Goal: Task Accomplishment & Management: Use online tool/utility

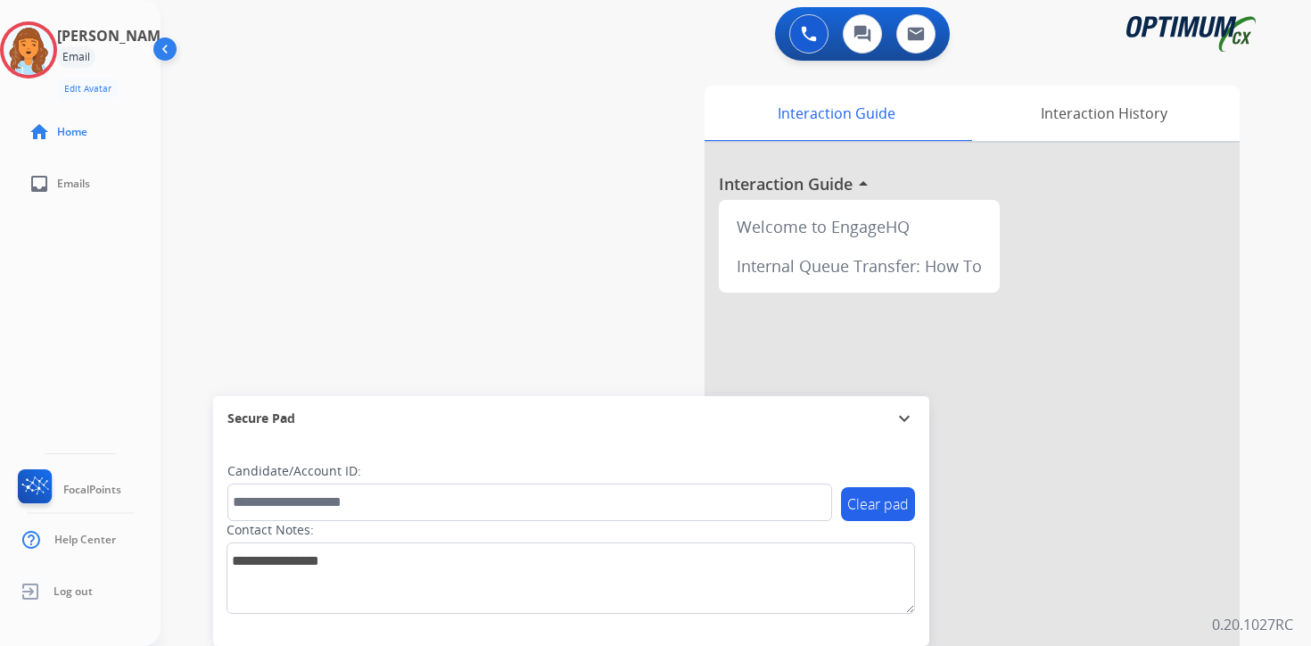
click at [1125, 625] on div at bounding box center [972, 476] width 535 height 666
click at [1125, 625] on div "Interaction Guide arrow_drop_down" at bounding box center [972, 476] width 535 height 666
click at [872, 185] on mat-icon "arrow_drop_down" at bounding box center [863, 183] width 21 height 21
click at [49, 54] on img at bounding box center [29, 50] width 50 height 50
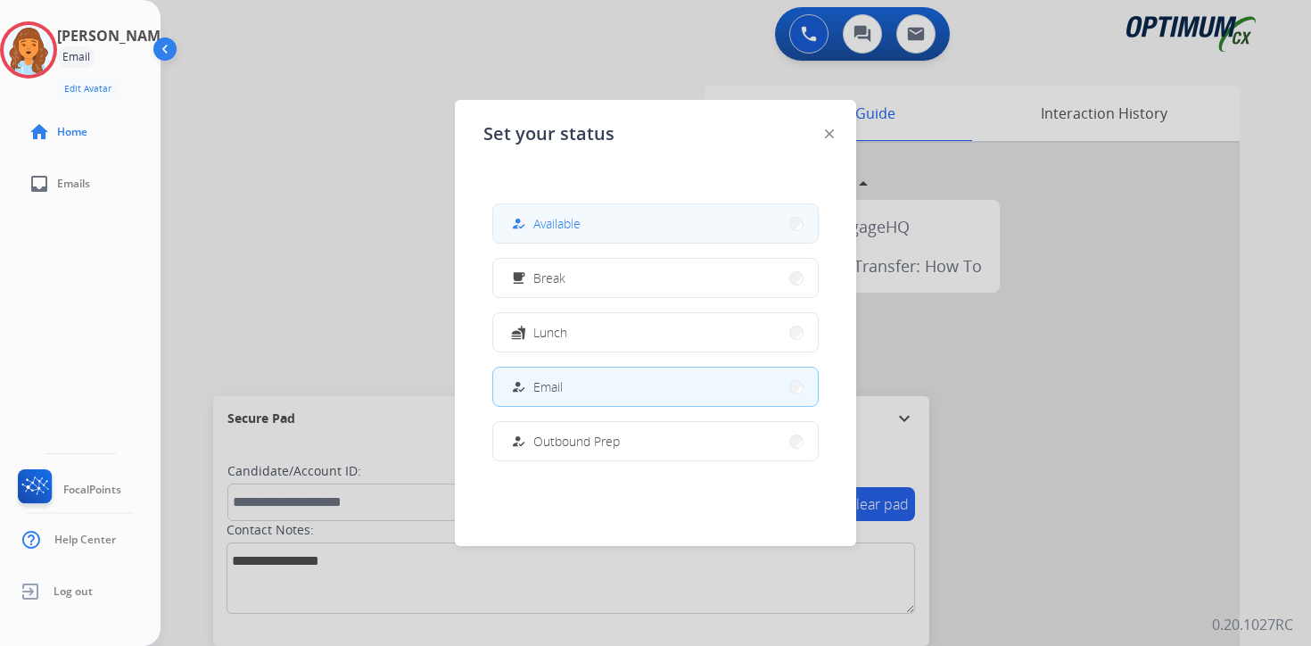
click at [600, 220] on button "how_to_reg Available" at bounding box center [655, 223] width 325 height 38
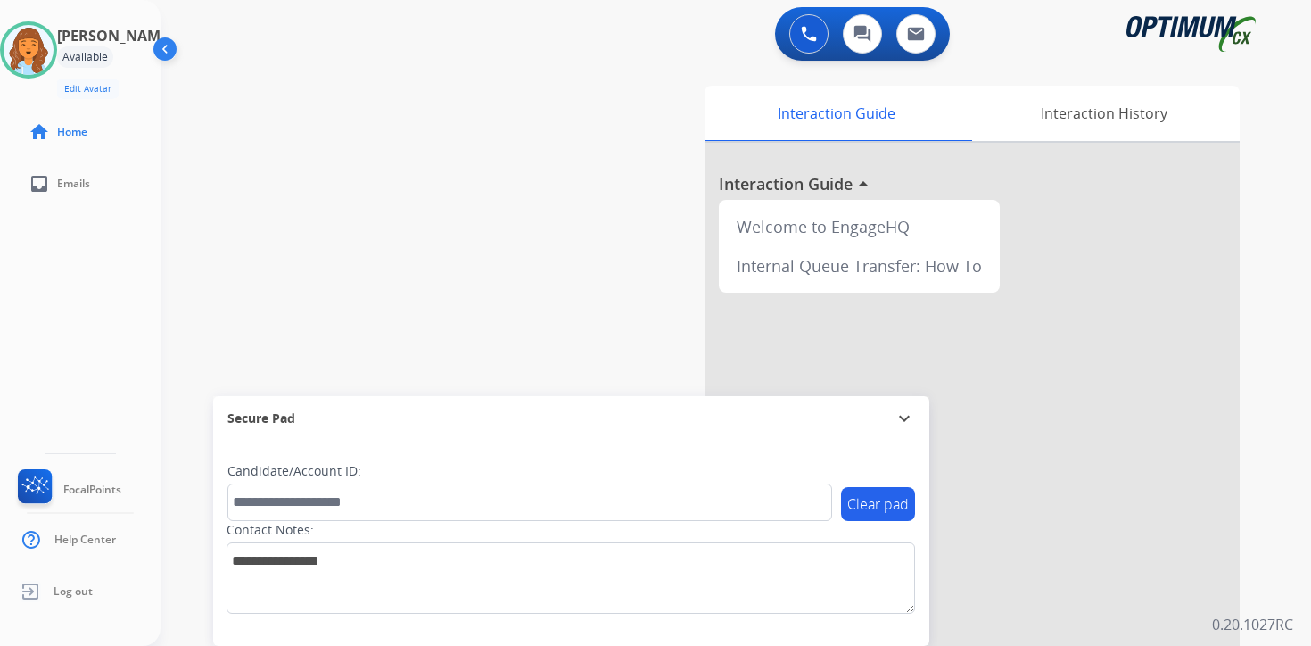
click at [1268, 507] on div "Interaction Guide Interaction History Interaction Guide arrow_drop_up Welcome t…" at bounding box center [945, 444] width 647 height 730
click at [1276, 448] on div "0 Voice Interactions 0 Chat Interactions 0 Email Interactions swap_horiz Break …" at bounding box center [736, 323] width 1151 height 646
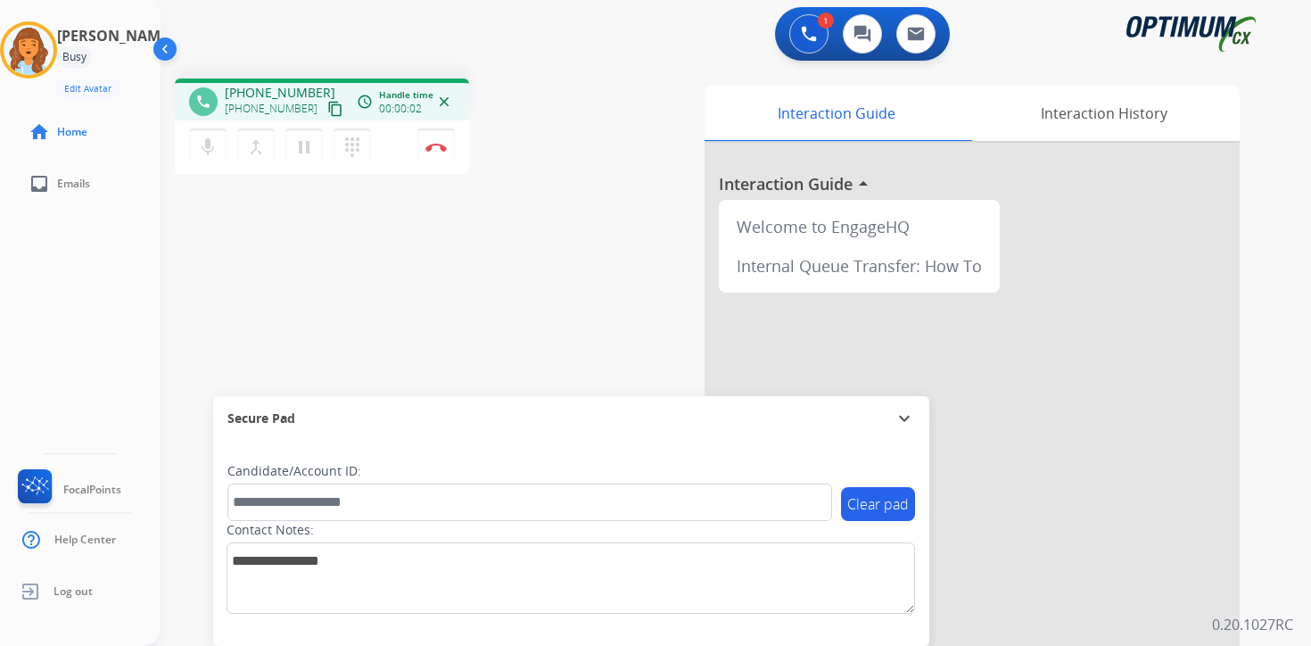
click at [327, 102] on mat-icon "content_copy" at bounding box center [335, 109] width 16 height 16
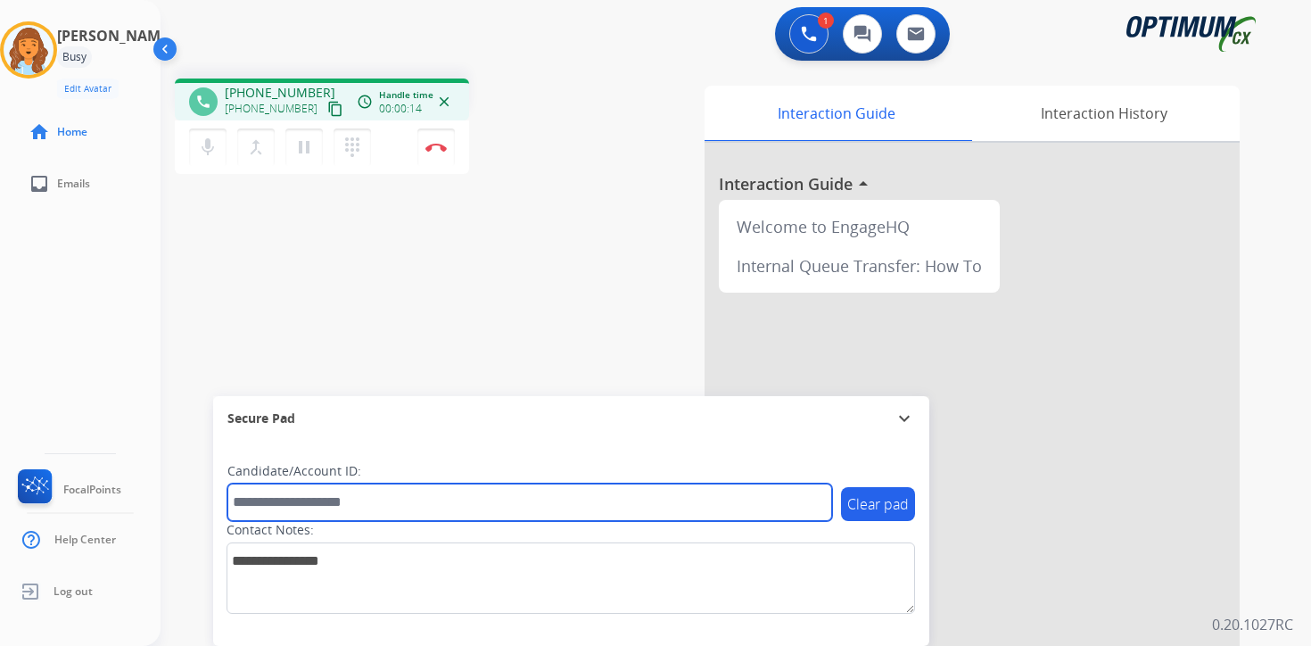
click at [312, 497] on input "text" at bounding box center [529, 502] width 605 height 37
type input "*******"
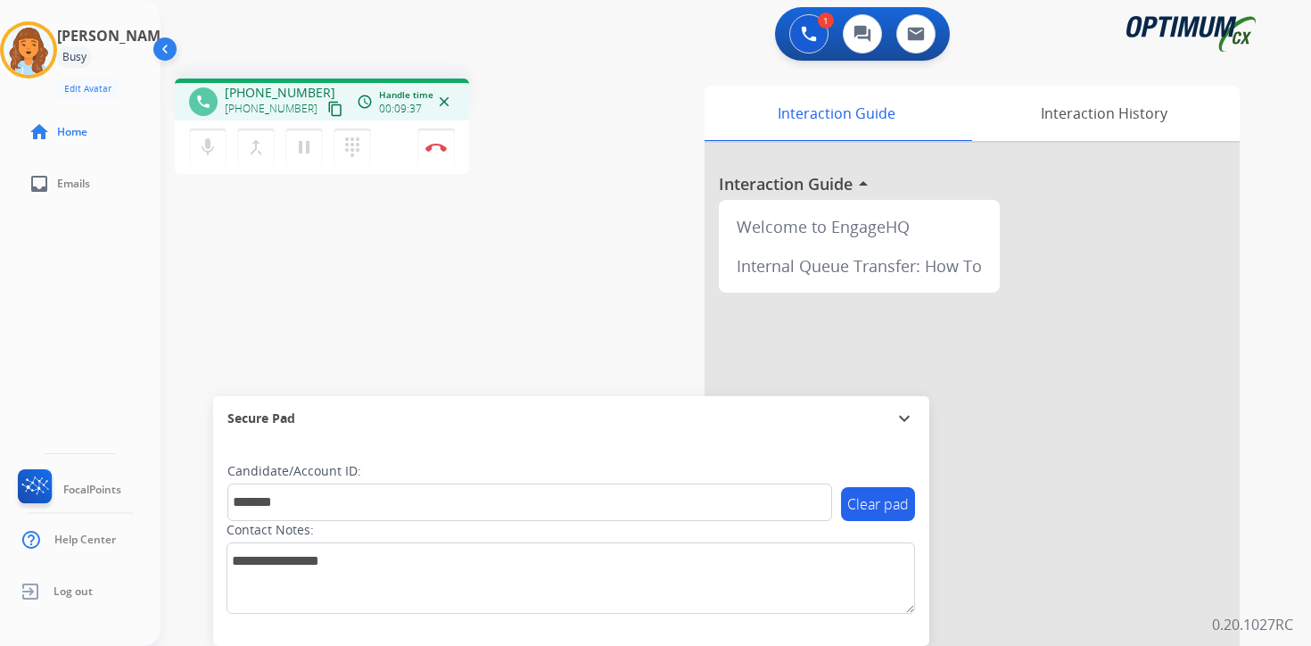
click at [1300, 622] on div "1 Voice Interactions 0 Chat Interactions 0 Email Interactions phone [PHONE_NUMB…" at bounding box center [736, 323] width 1151 height 646
click at [441, 160] on button "Disconnect" at bounding box center [436, 146] width 37 height 37
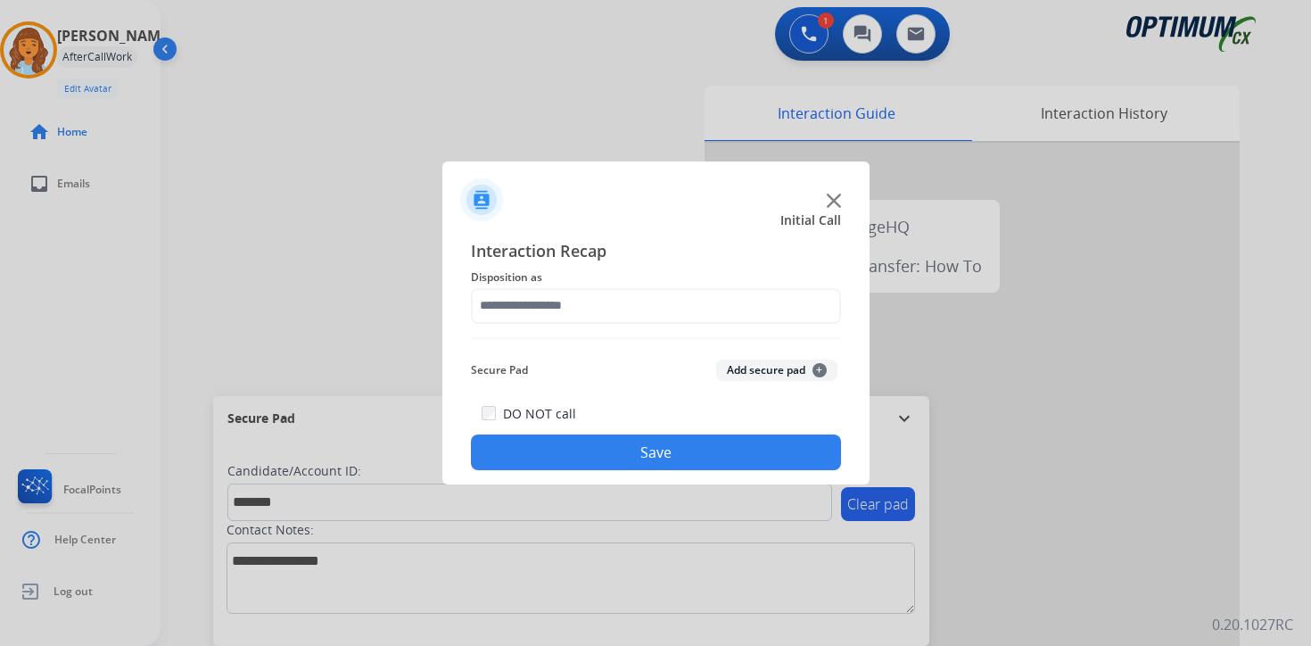
click at [792, 372] on button "Add secure pad +" at bounding box center [776, 370] width 121 height 21
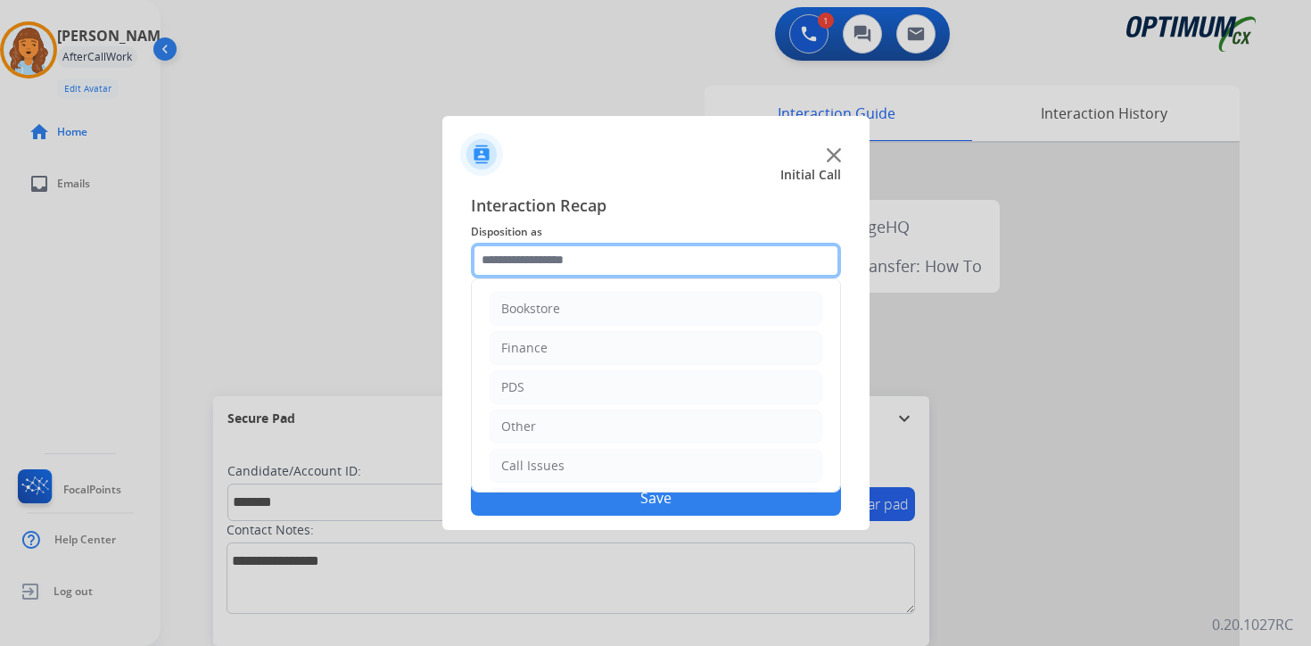
click at [544, 264] on input "text" at bounding box center [656, 261] width 370 height 36
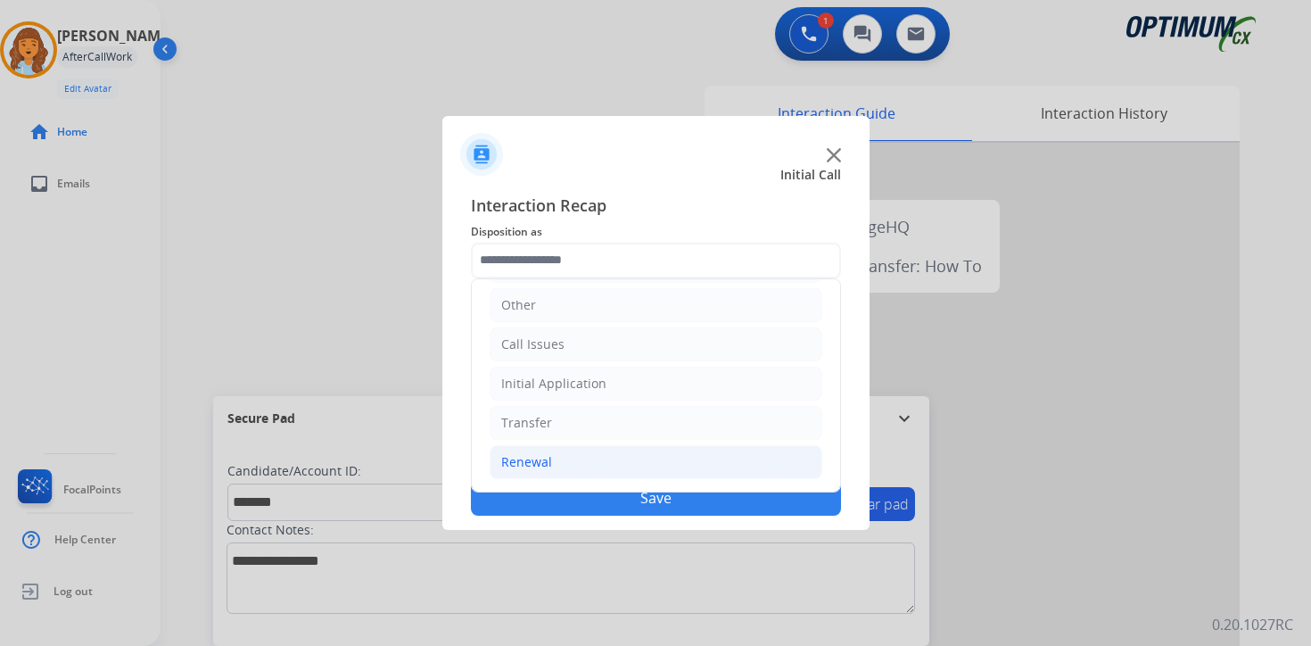
click at [537, 453] on div "Renewal" at bounding box center [526, 462] width 51 height 18
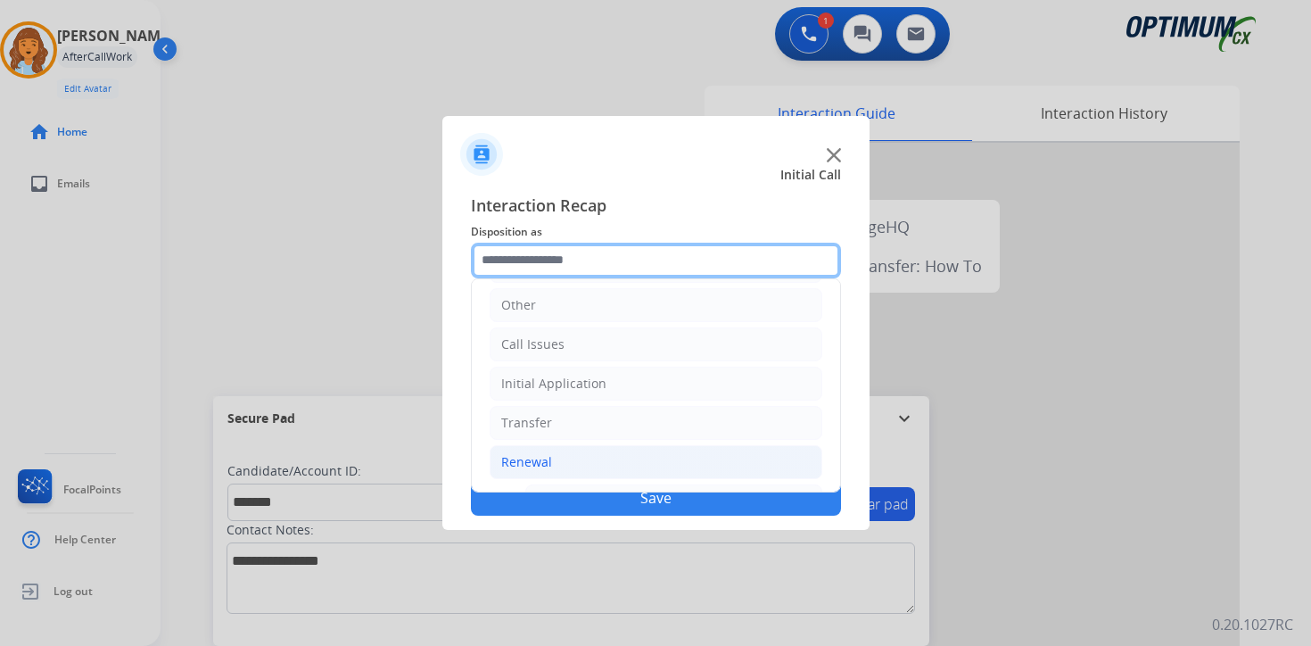
scroll to position [418, 0]
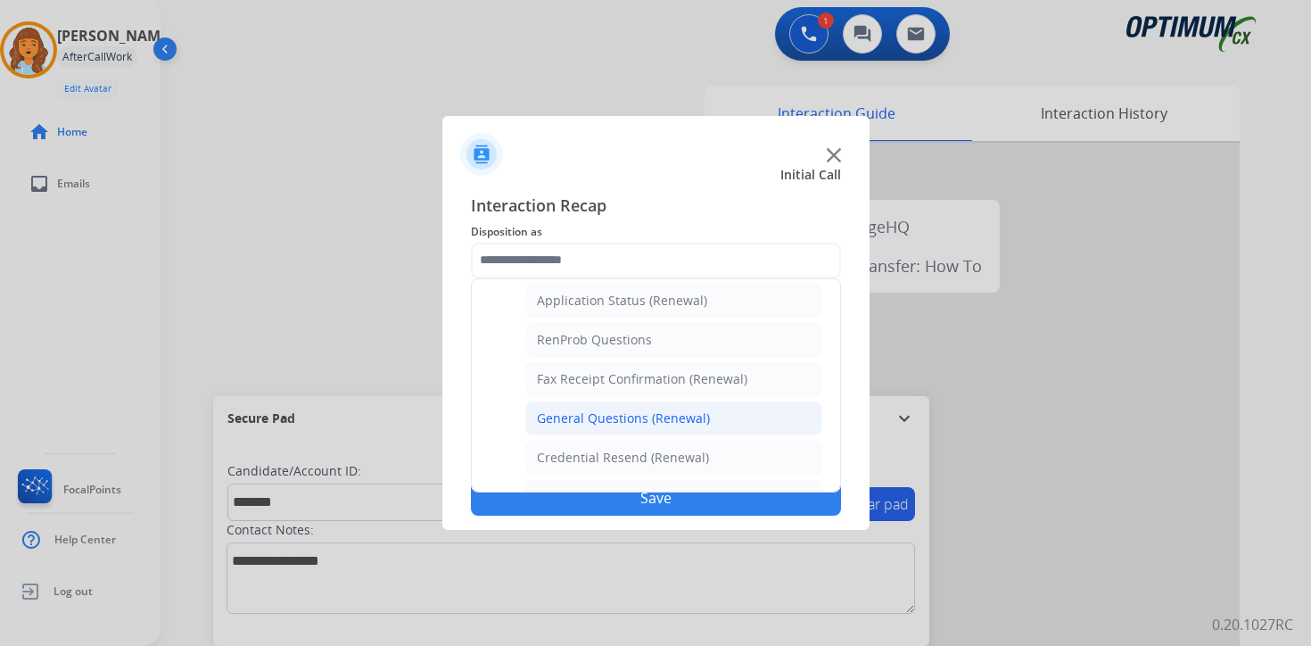
click at [537, 414] on div "General Questions (Renewal)" at bounding box center [623, 418] width 173 height 18
type input "**********"
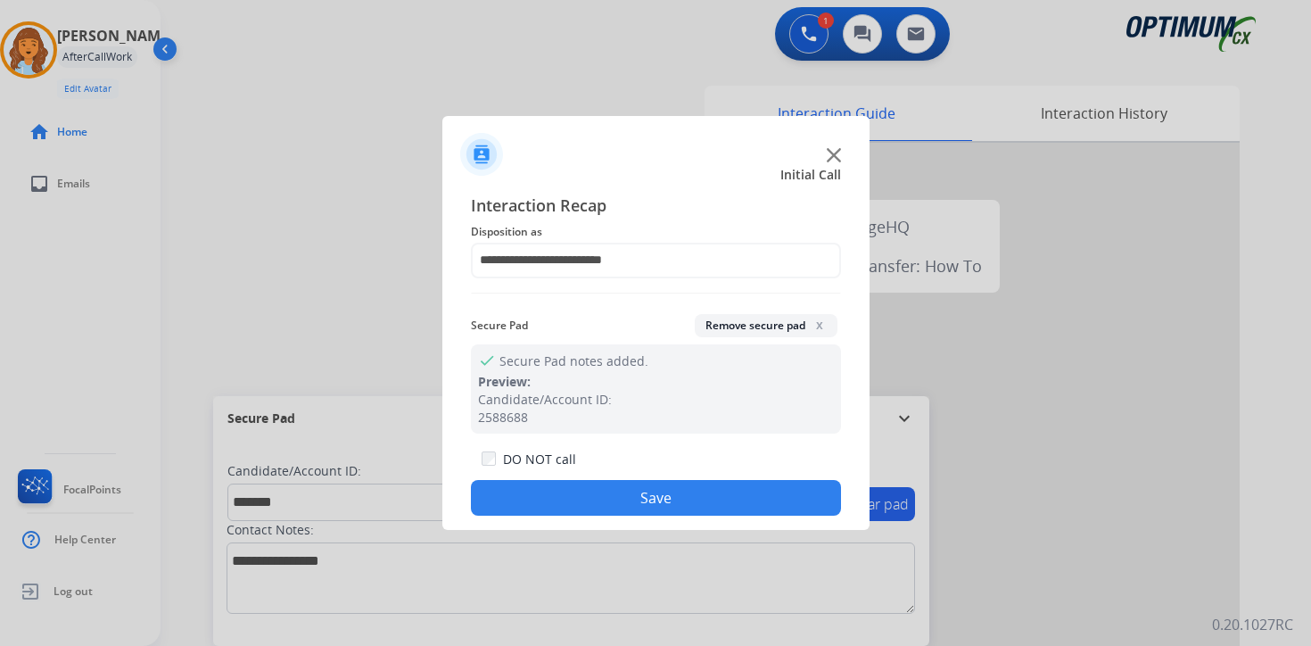
click at [539, 486] on button "Save" at bounding box center [656, 498] width 370 height 36
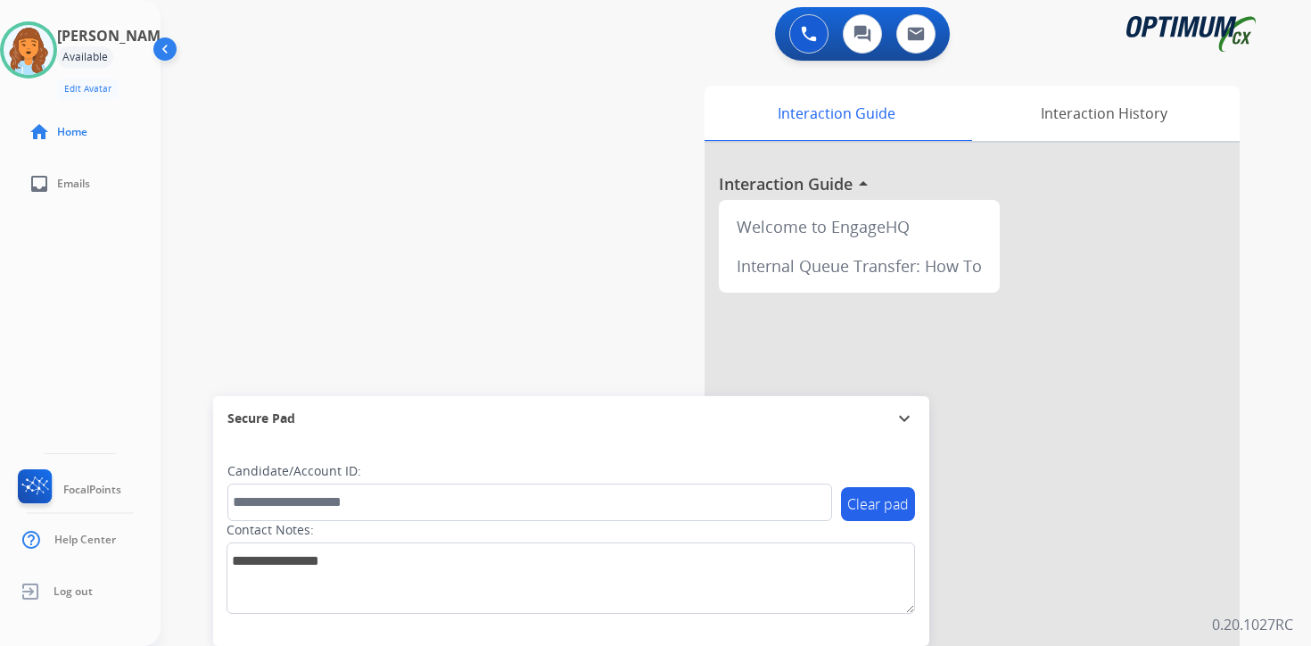
click at [1261, 442] on div "Interaction Guide Interaction History Interaction Guide arrow_drop_up Welcome t…" at bounding box center [945, 444] width 647 height 730
click at [34, 45] on img at bounding box center [29, 50] width 50 height 50
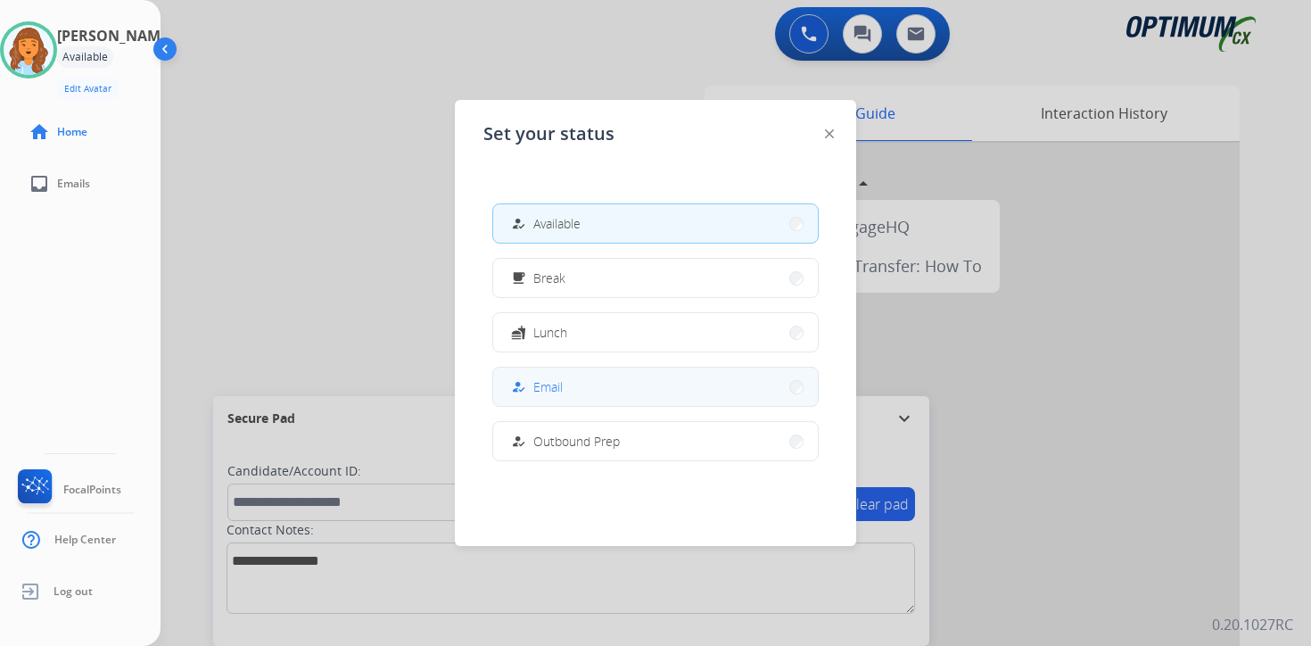
click at [571, 370] on button "how_to_reg Email" at bounding box center [655, 387] width 325 height 38
